Goal: Information Seeking & Learning: Learn about a topic

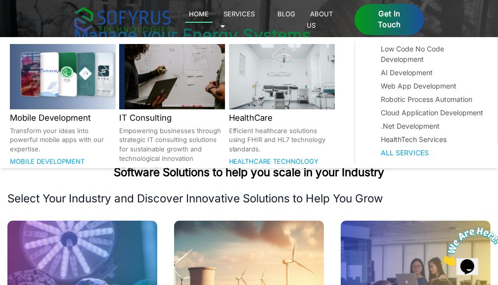
click at [255, 16] on link "Services 🞃" at bounding box center [237, 19] width 35 height 23
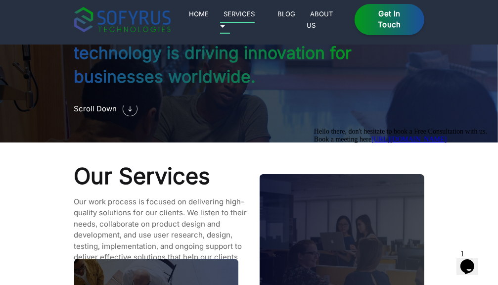
scroll to position [813, 0]
